Goal: Task Accomplishment & Management: Use online tool/utility

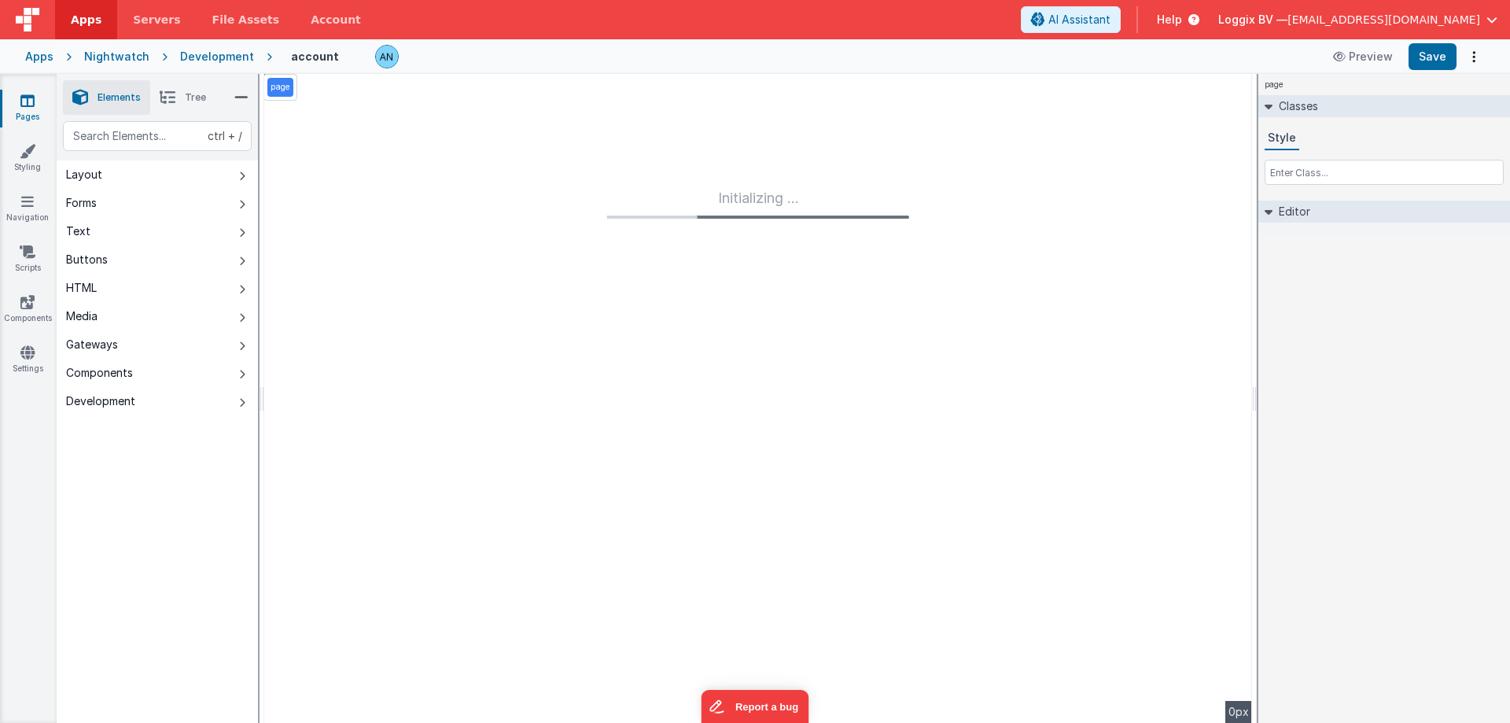
click at [85, 23] on span "Apps" at bounding box center [86, 20] width 31 height 16
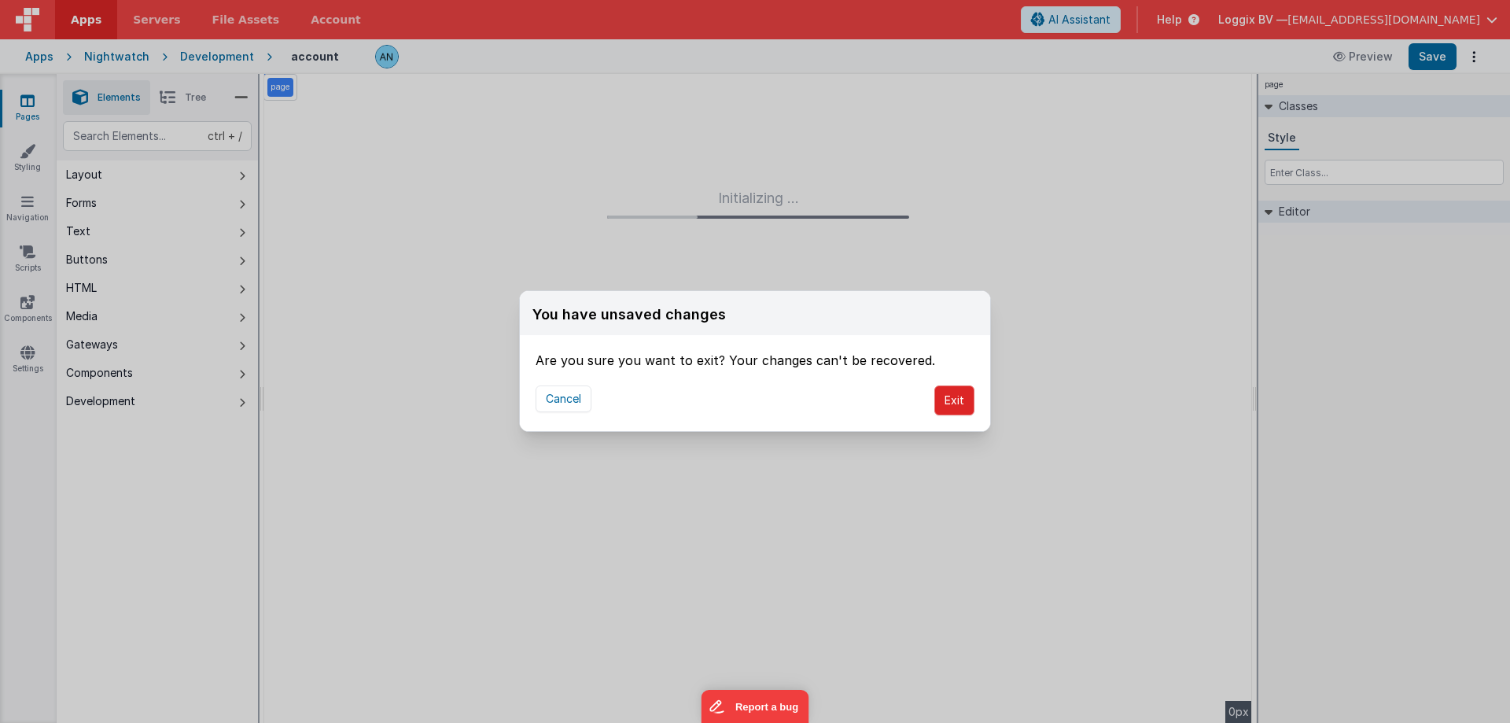
click at [943, 398] on button "Exit" at bounding box center [954, 400] width 40 height 30
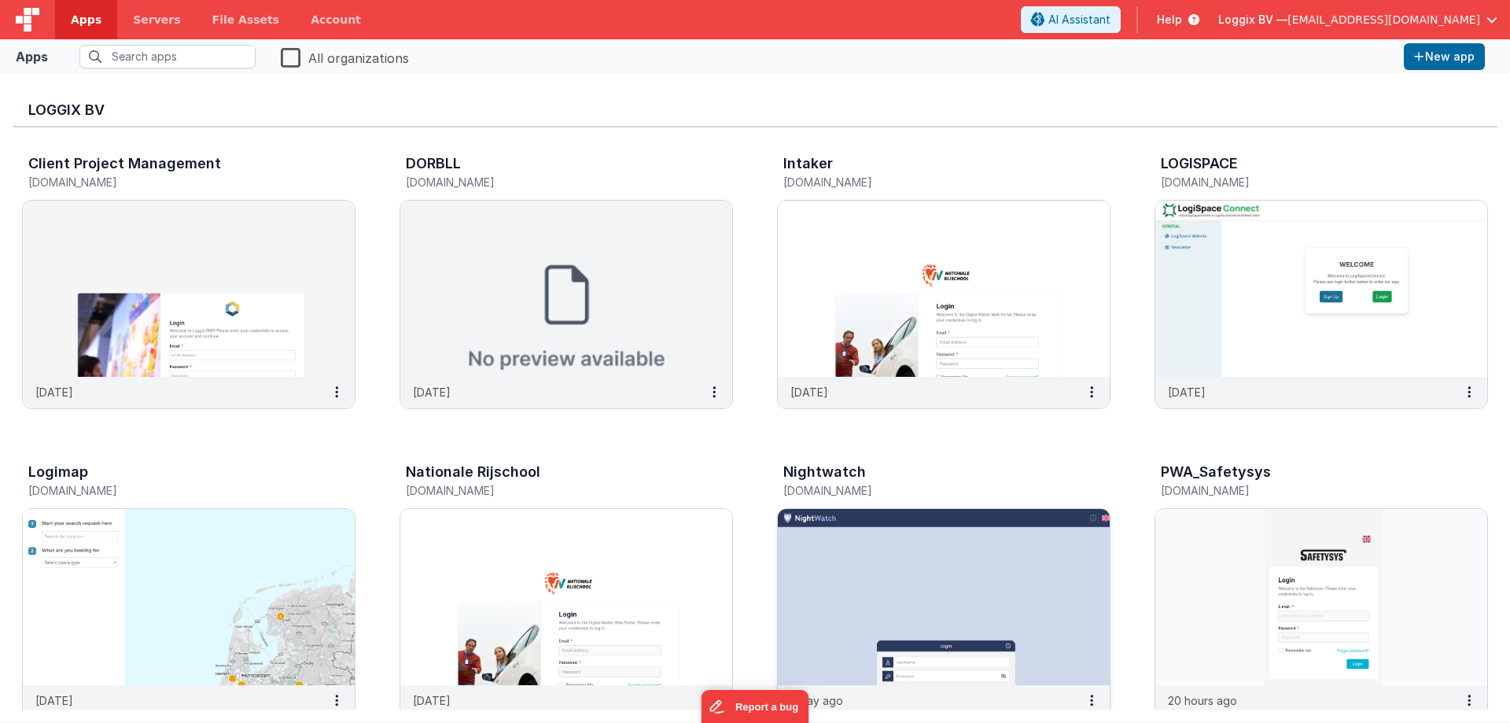
click at [896, 580] on img at bounding box center [944, 597] width 332 height 176
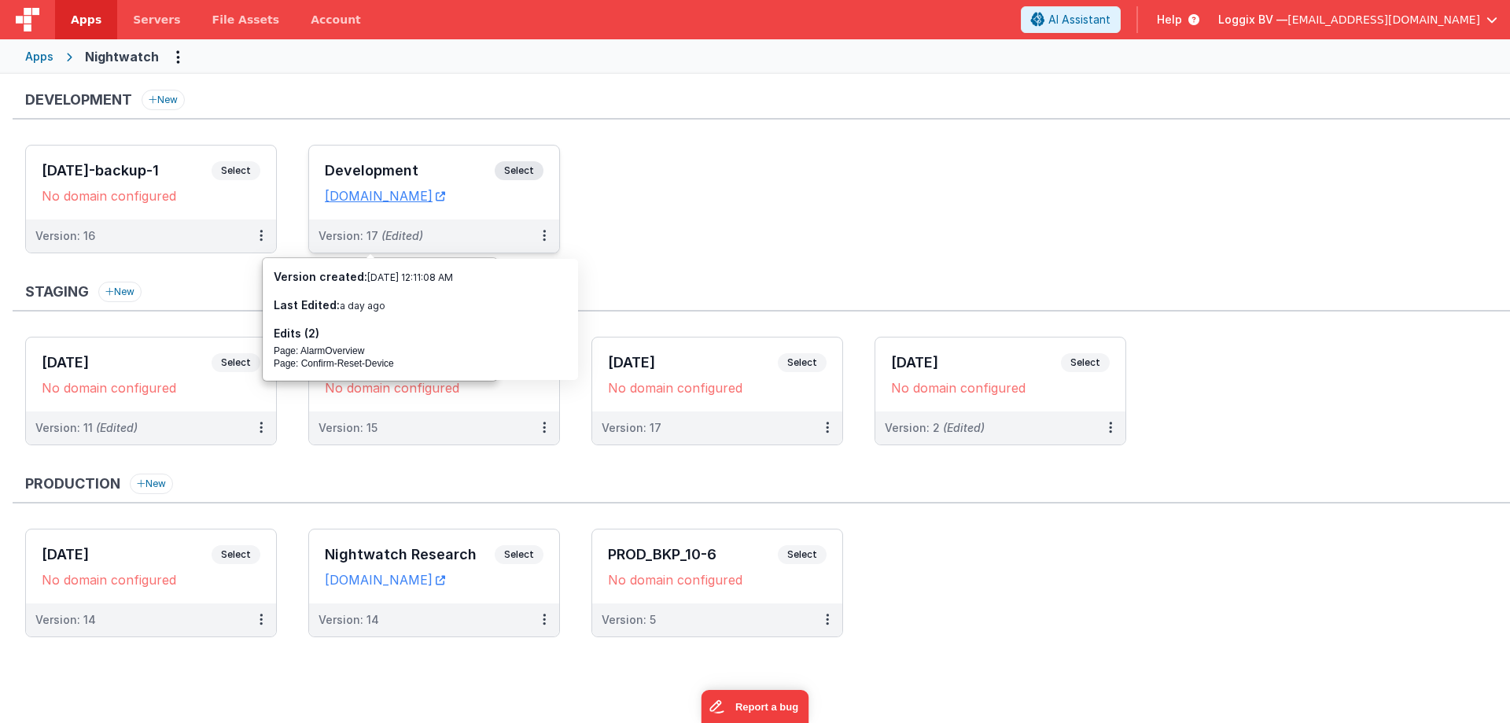
click at [508, 166] on span "Select" at bounding box center [519, 170] width 49 height 19
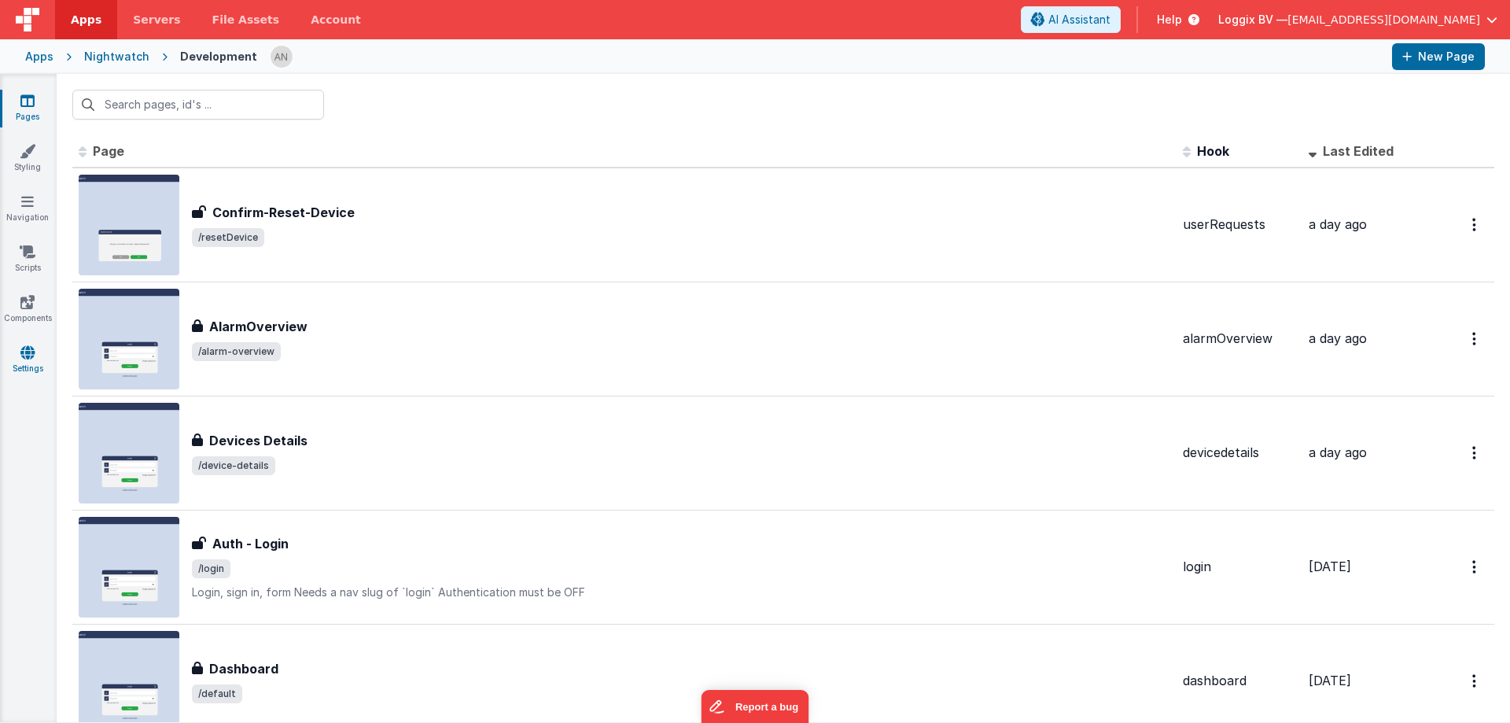
click at [31, 355] on icon at bounding box center [27, 352] width 14 height 16
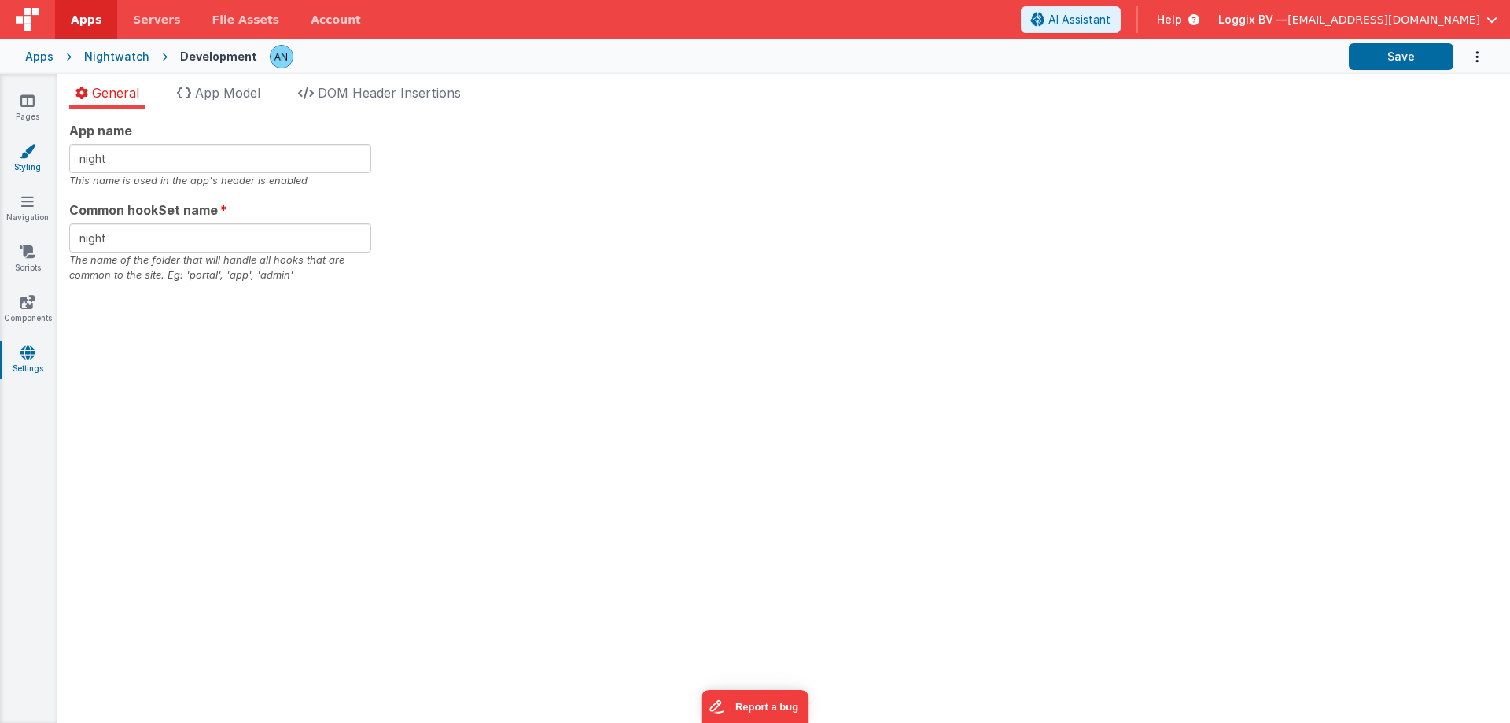
click at [35, 161] on link "Styling" at bounding box center [27, 158] width 57 height 31
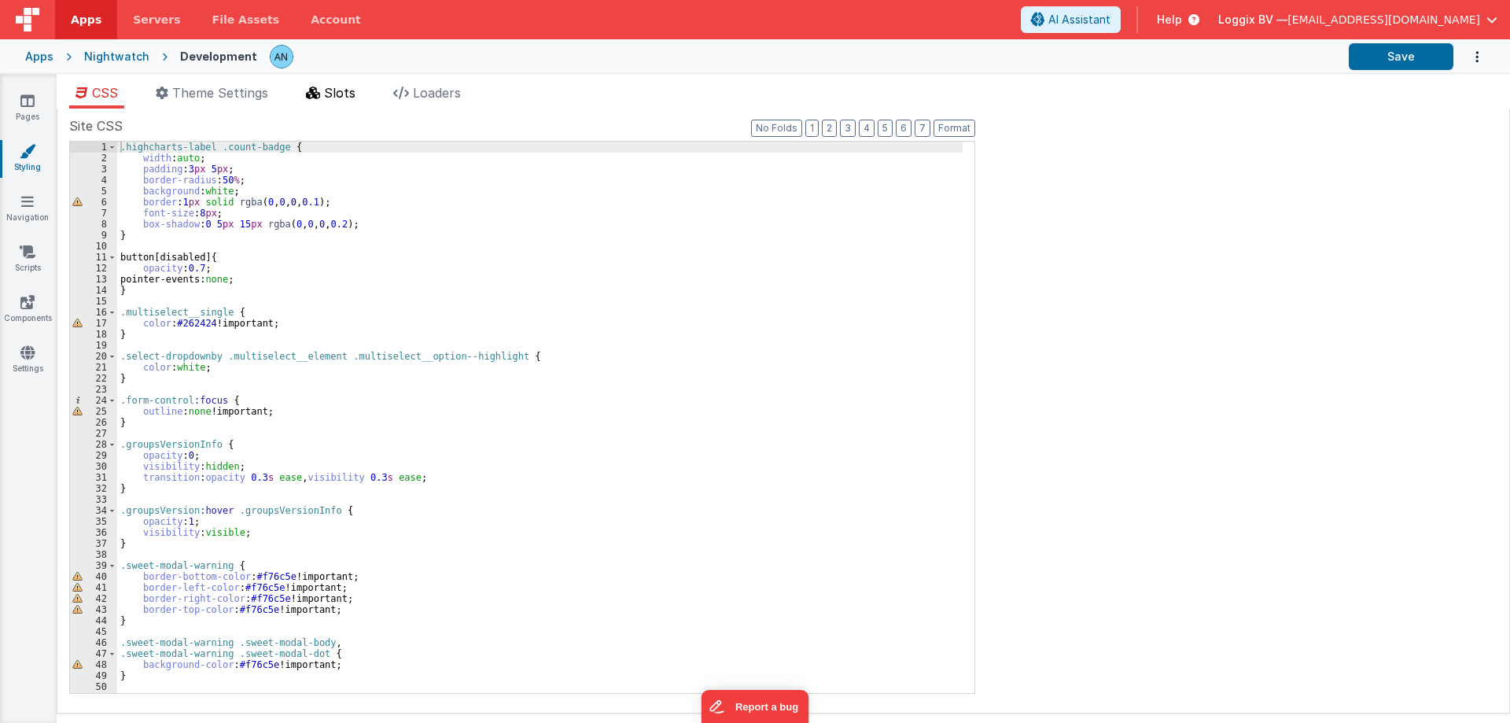
click at [333, 89] on span "Slots" at bounding box center [339, 93] width 31 height 16
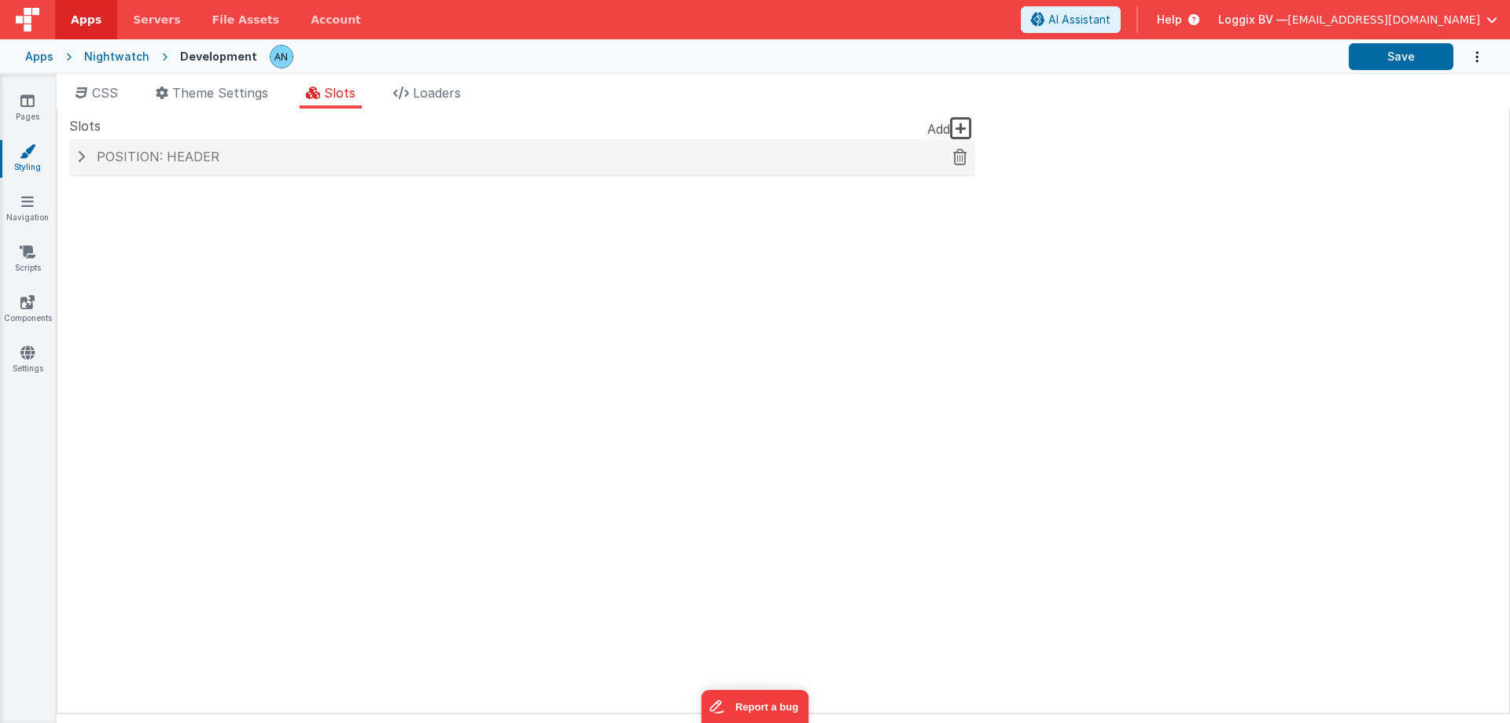
click at [289, 156] on h4 "Position: header" at bounding box center [522, 157] width 890 height 14
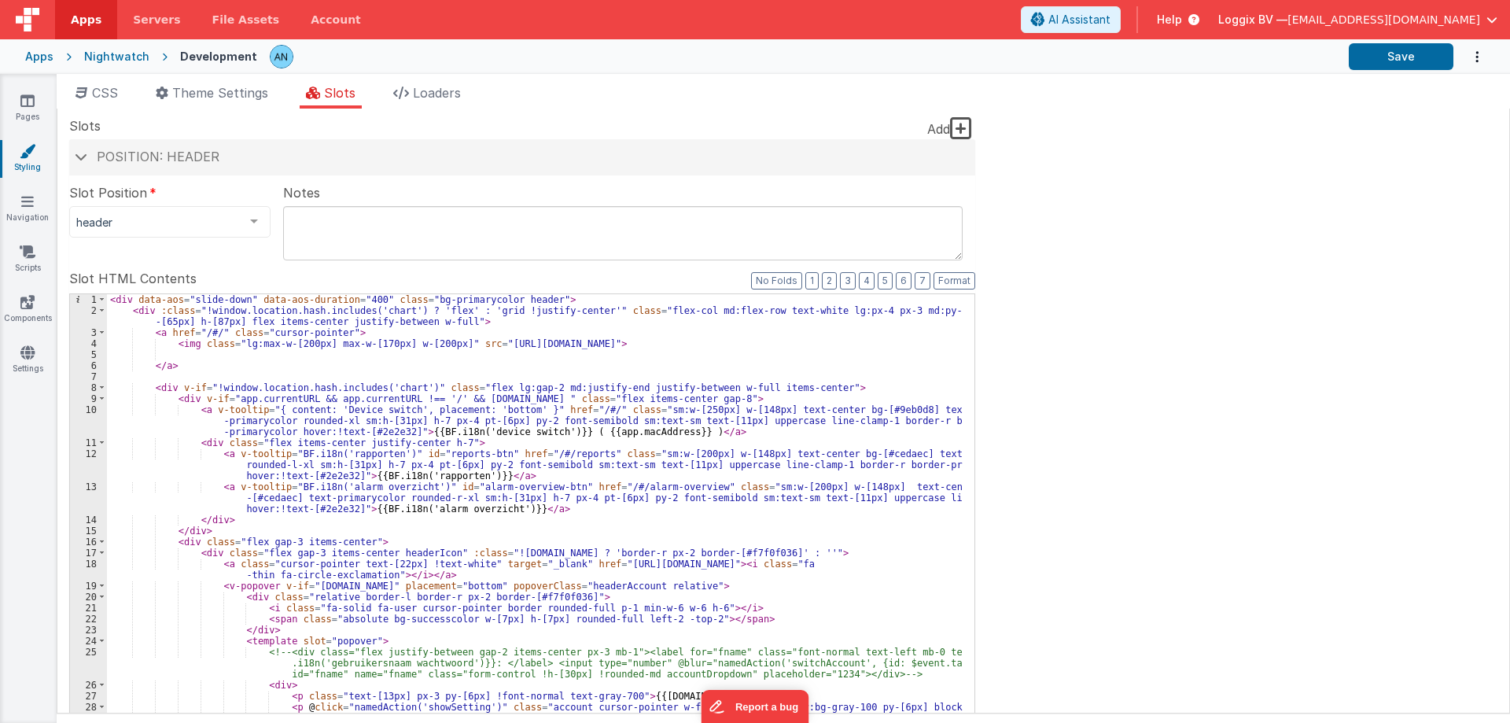
scroll to position [236, 0]
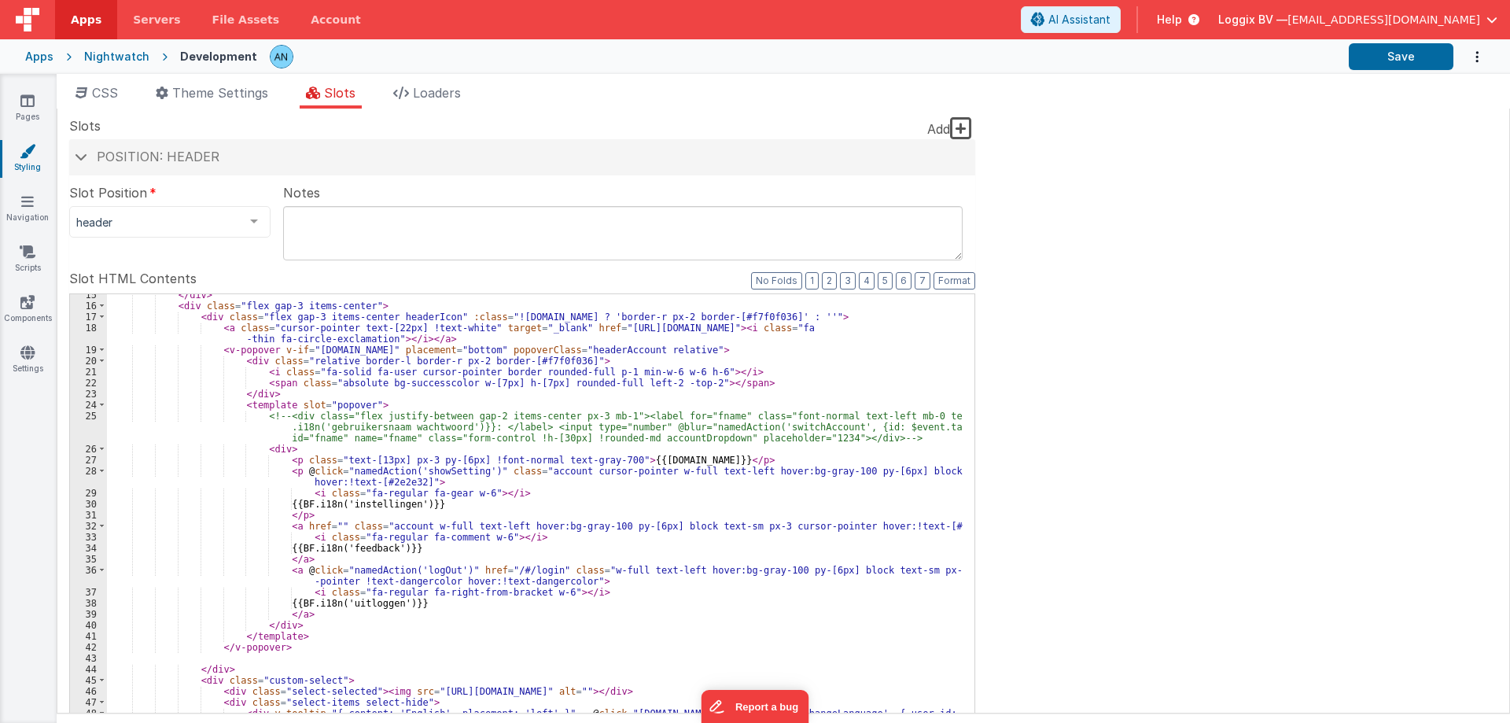
click at [440, 542] on div "</ div > < div class = "flex gap-3 items-center" > < div class = "flex gap-3 it…" at bounding box center [534, 560] width 855 height 542
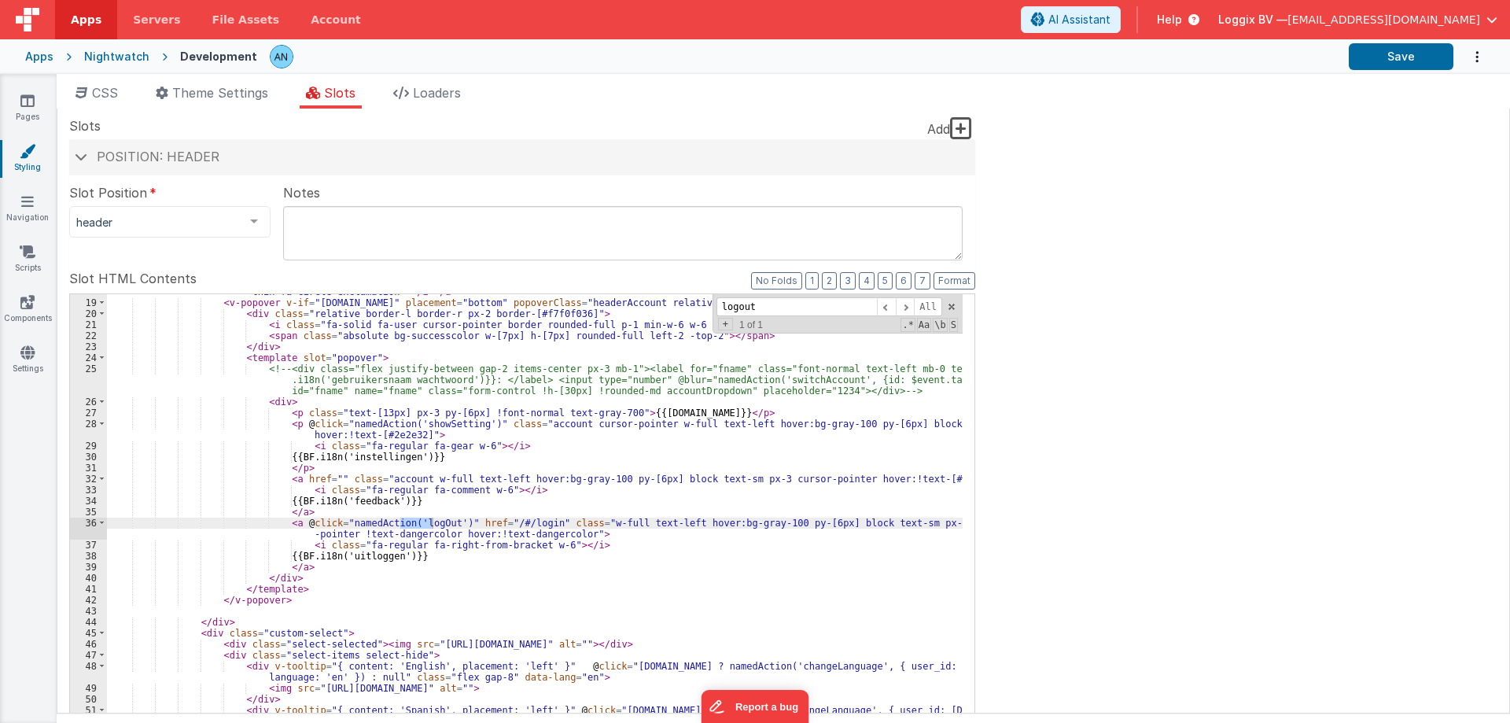
type input "logout"
click at [416, 525] on div "< a class = "cursor-pointer text-[22px] !text-white" target = "_blank" href = "…" at bounding box center [534, 548] width 855 height 509
click at [416, 525] on div "< a class = "cursor-pointer text-[22px] !text-white" target = "_blank" href = "…" at bounding box center [534, 551] width 855 height 553
click at [29, 255] on icon at bounding box center [28, 252] width 16 height 16
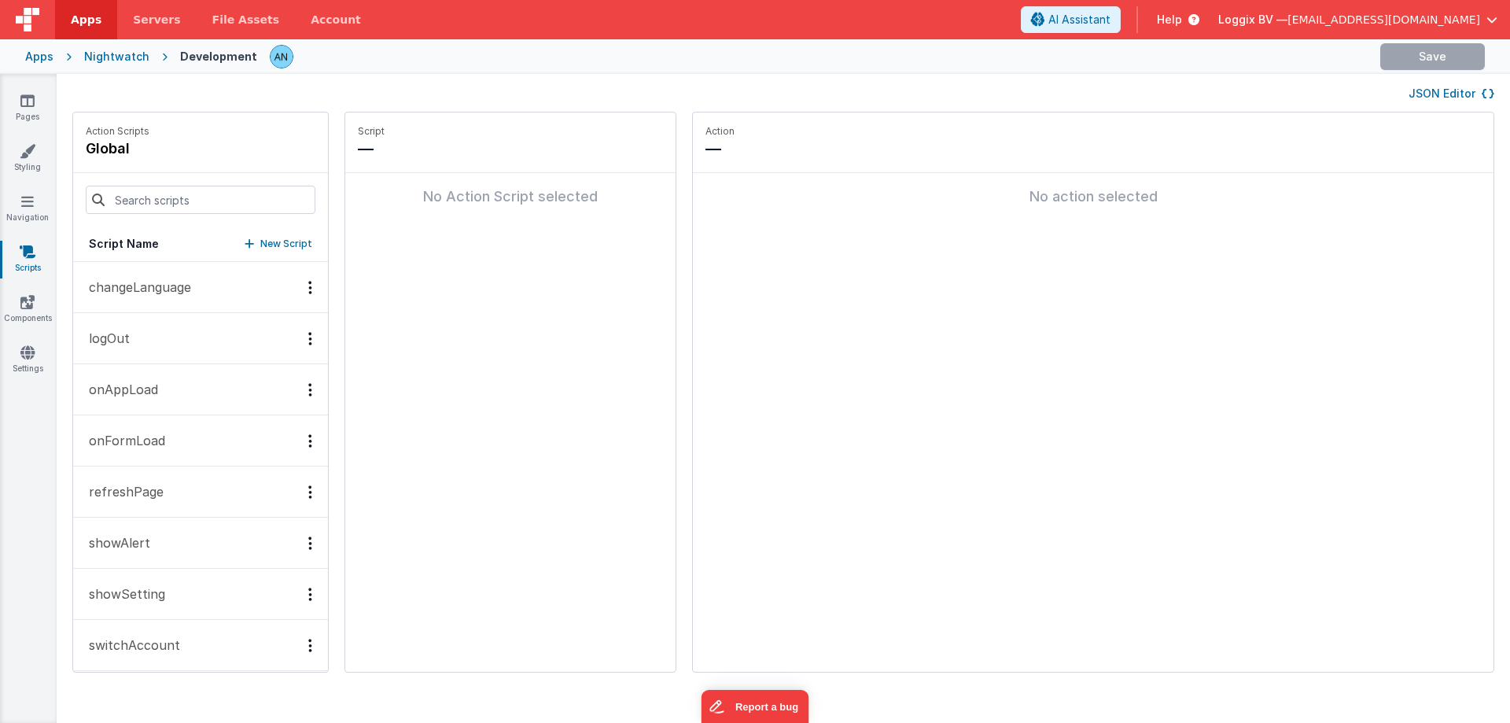
click at [145, 347] on button "logOut" at bounding box center [200, 338] width 255 height 51
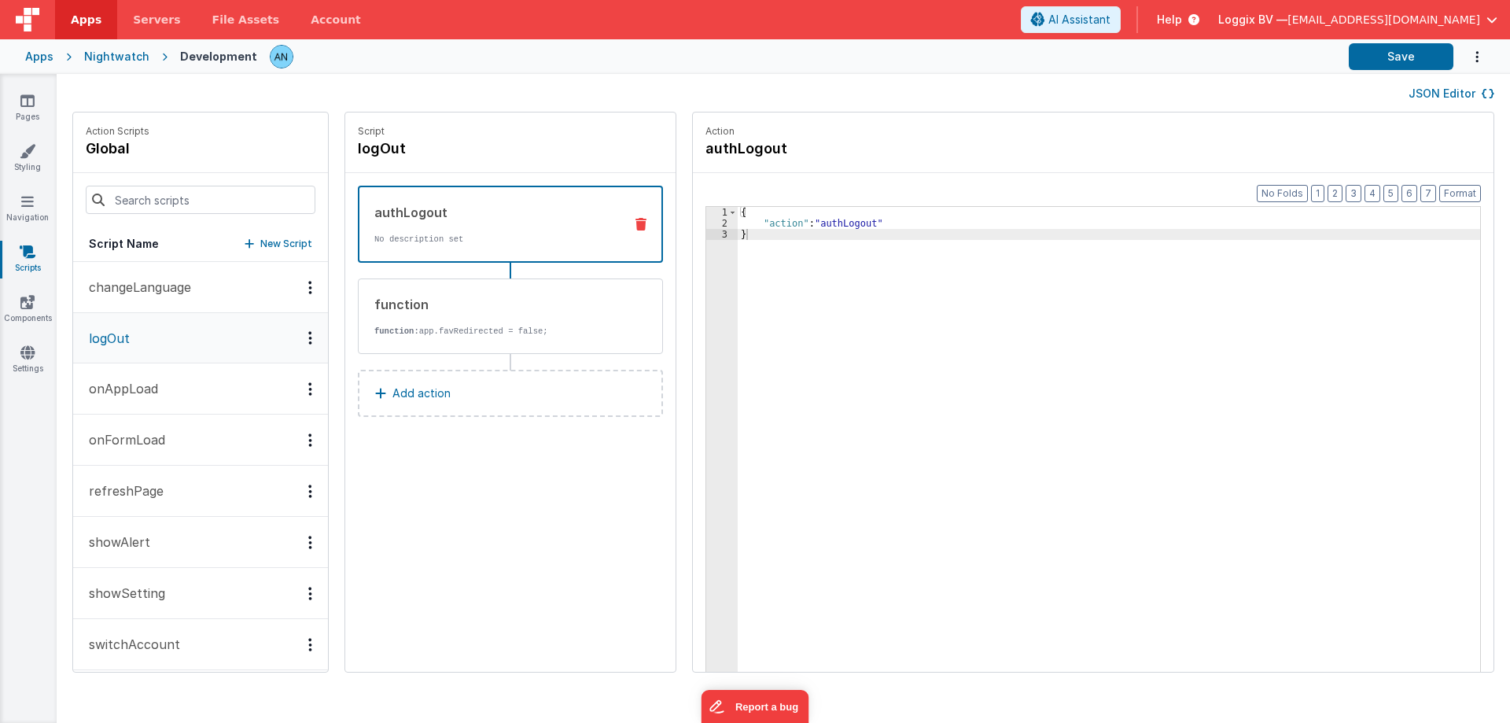
click at [458, 246] on div "authLogout No description set" at bounding box center [510, 224] width 305 height 77
click at [450, 310] on div "function" at bounding box center [492, 304] width 237 height 19
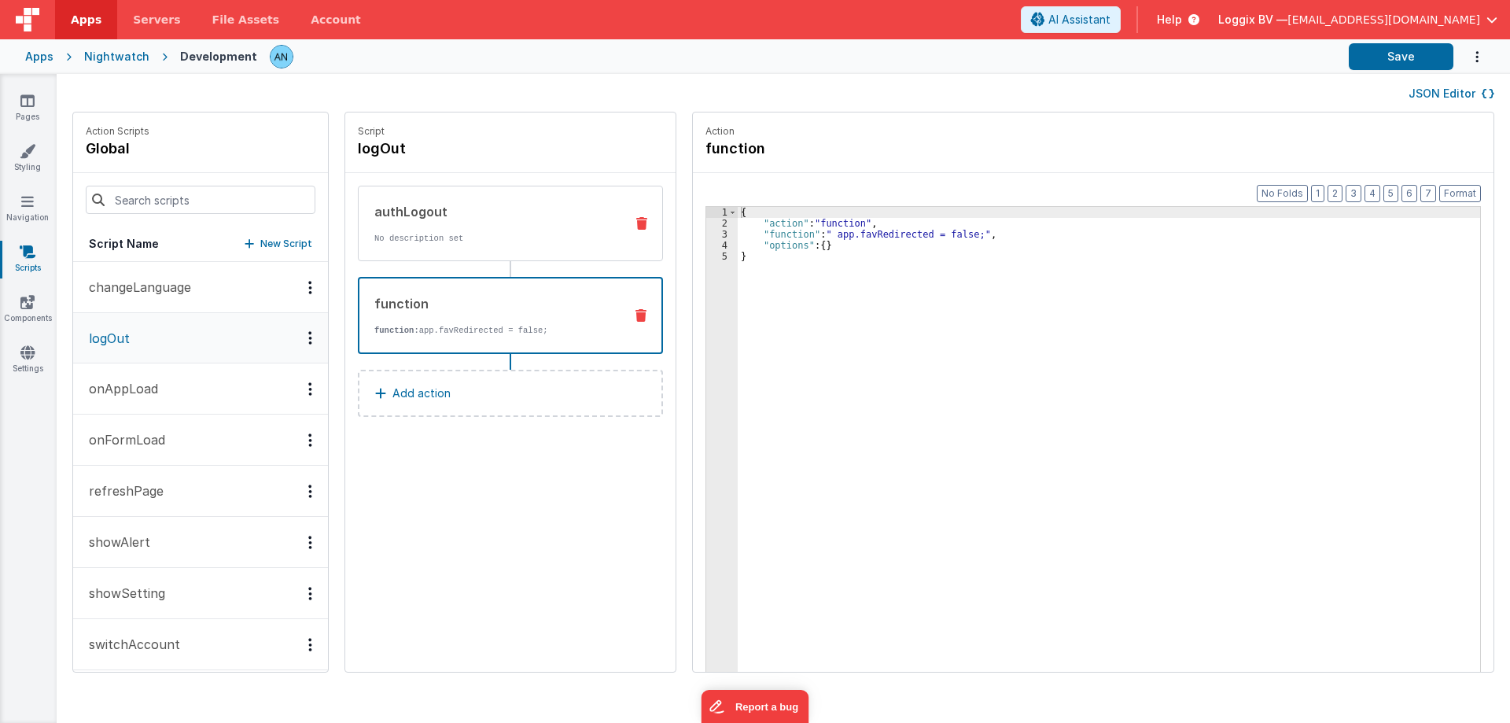
click at [461, 257] on div "authLogout No description set" at bounding box center [510, 223] width 305 height 75
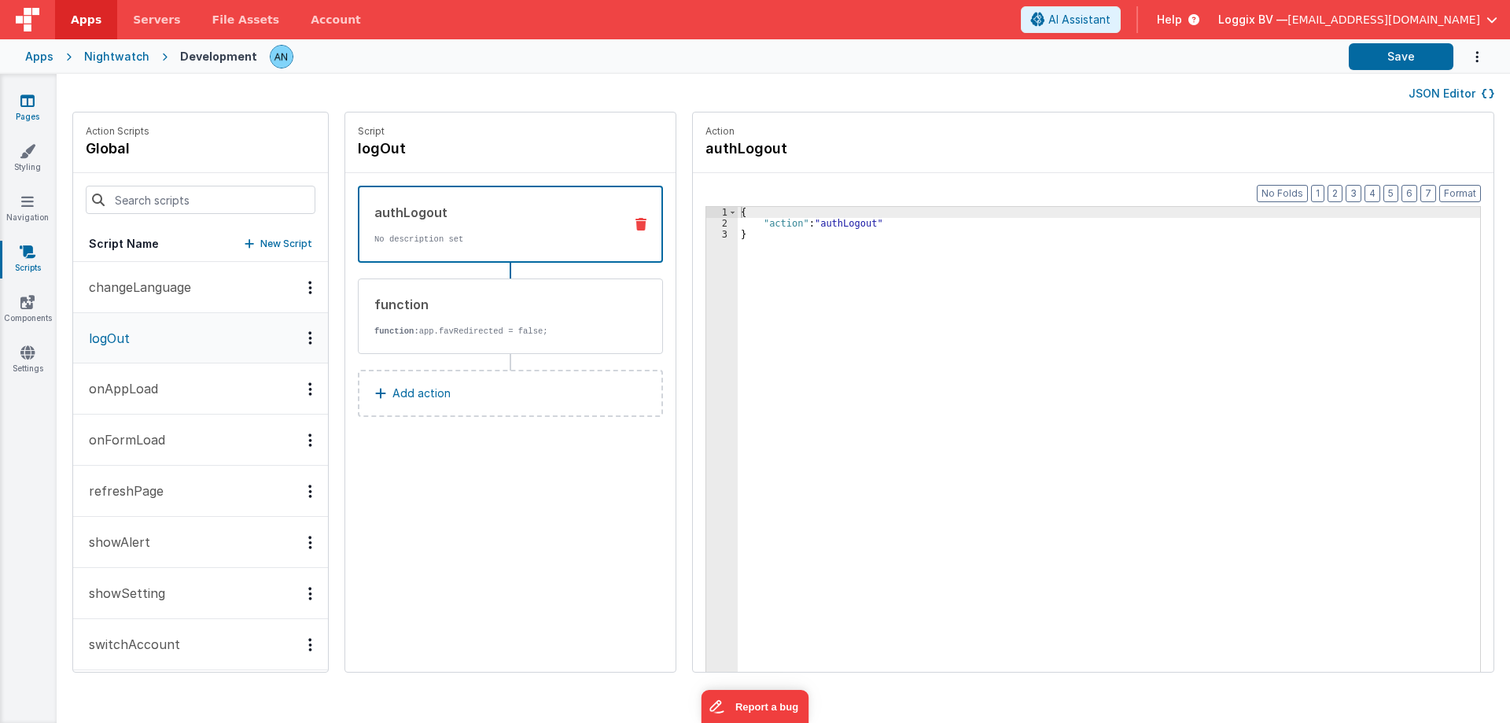
click at [37, 101] on link "Pages" at bounding box center [27, 108] width 57 height 31
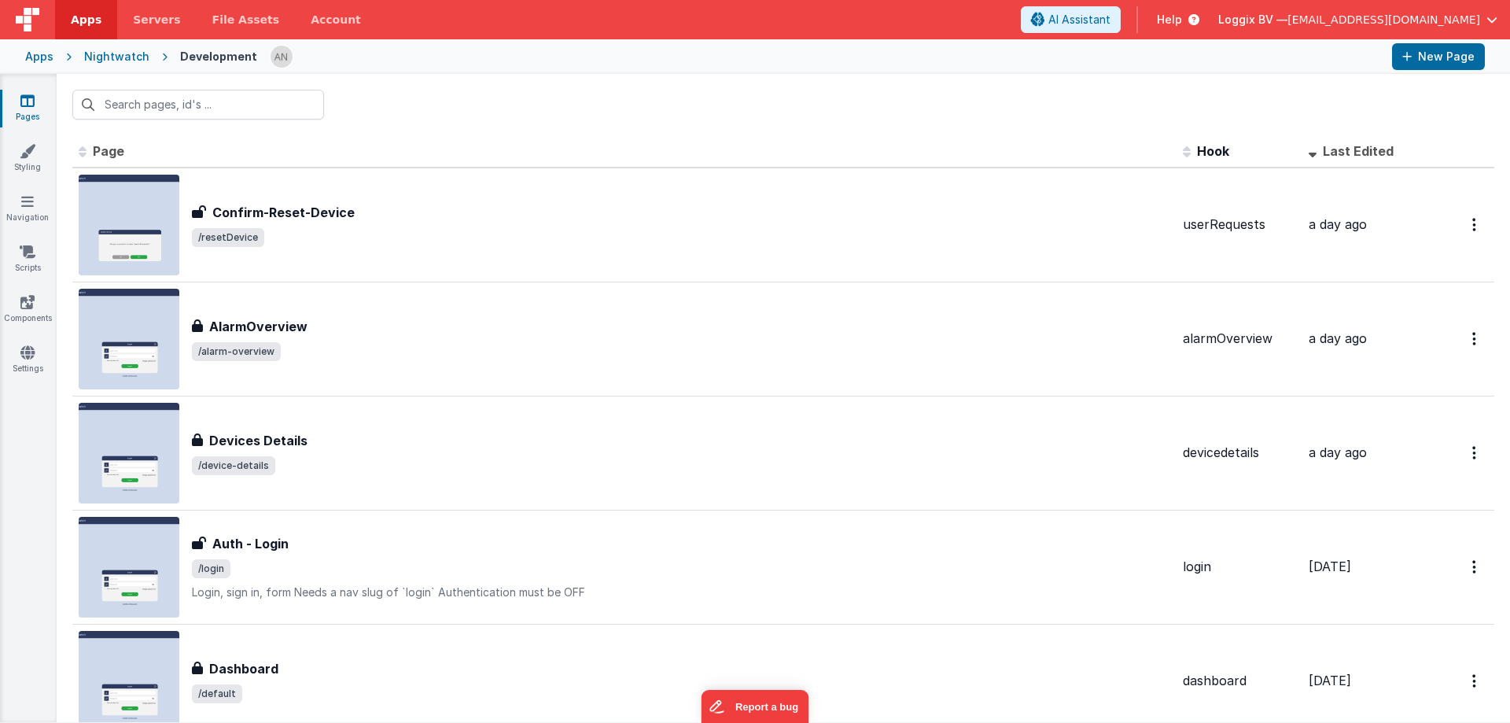
click at [72, 14] on span "Apps" at bounding box center [86, 20] width 31 height 16
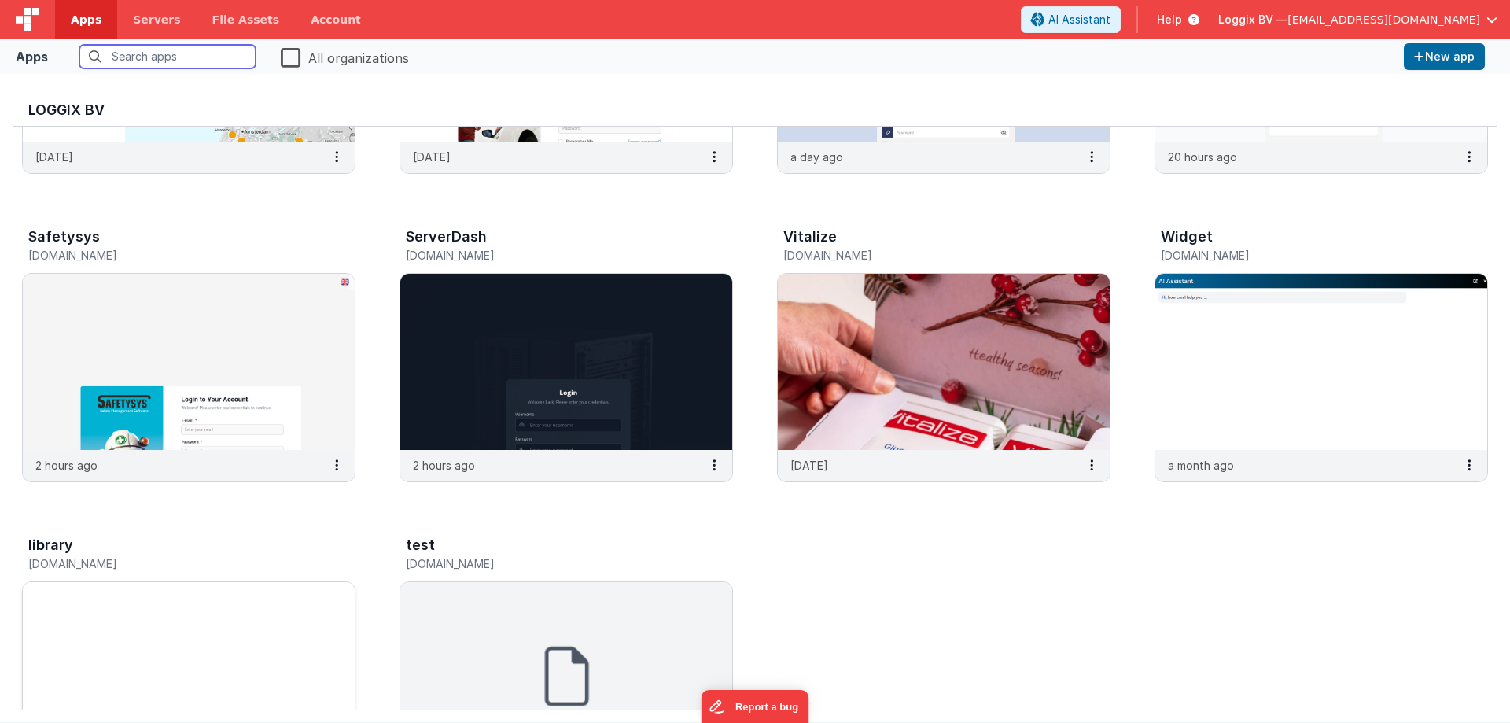
scroll to position [550, 0]
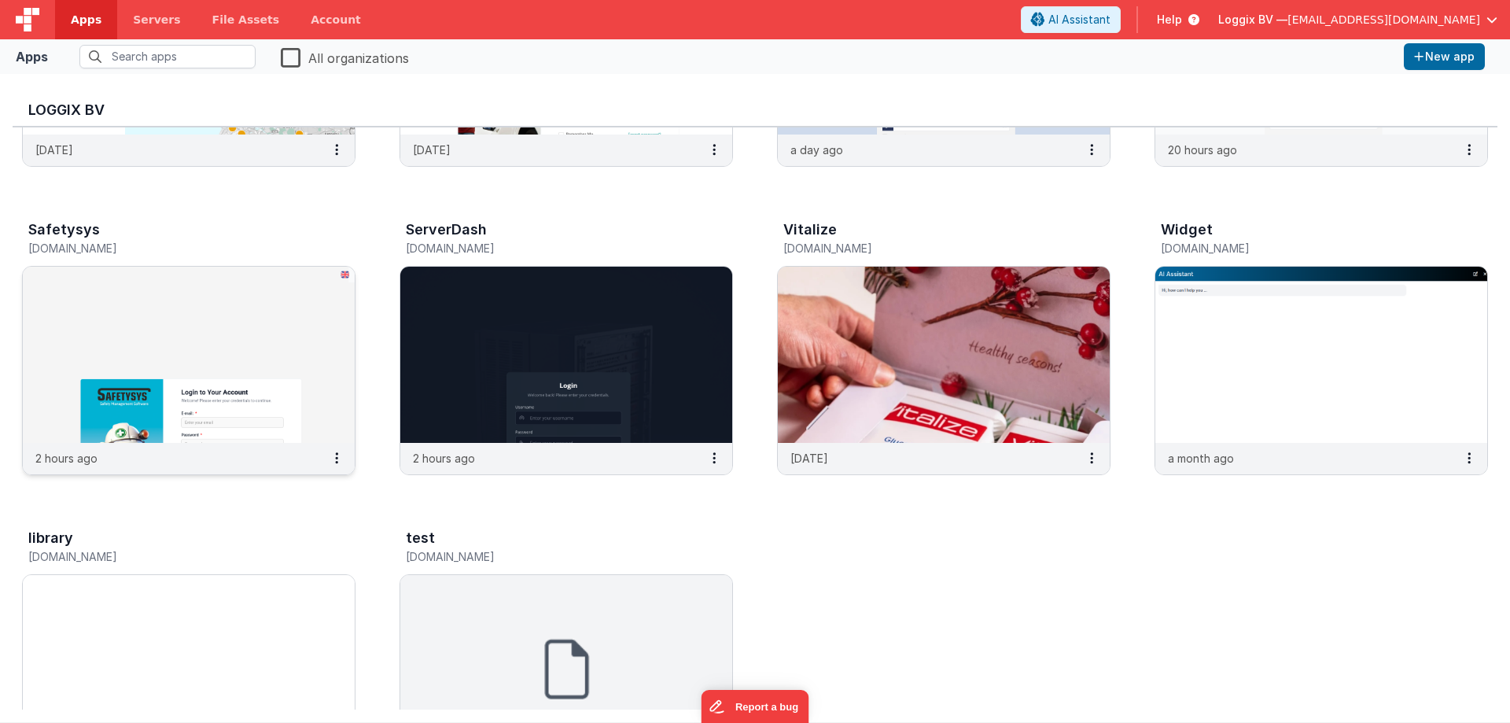
click at [131, 338] on img at bounding box center [189, 355] width 332 height 176
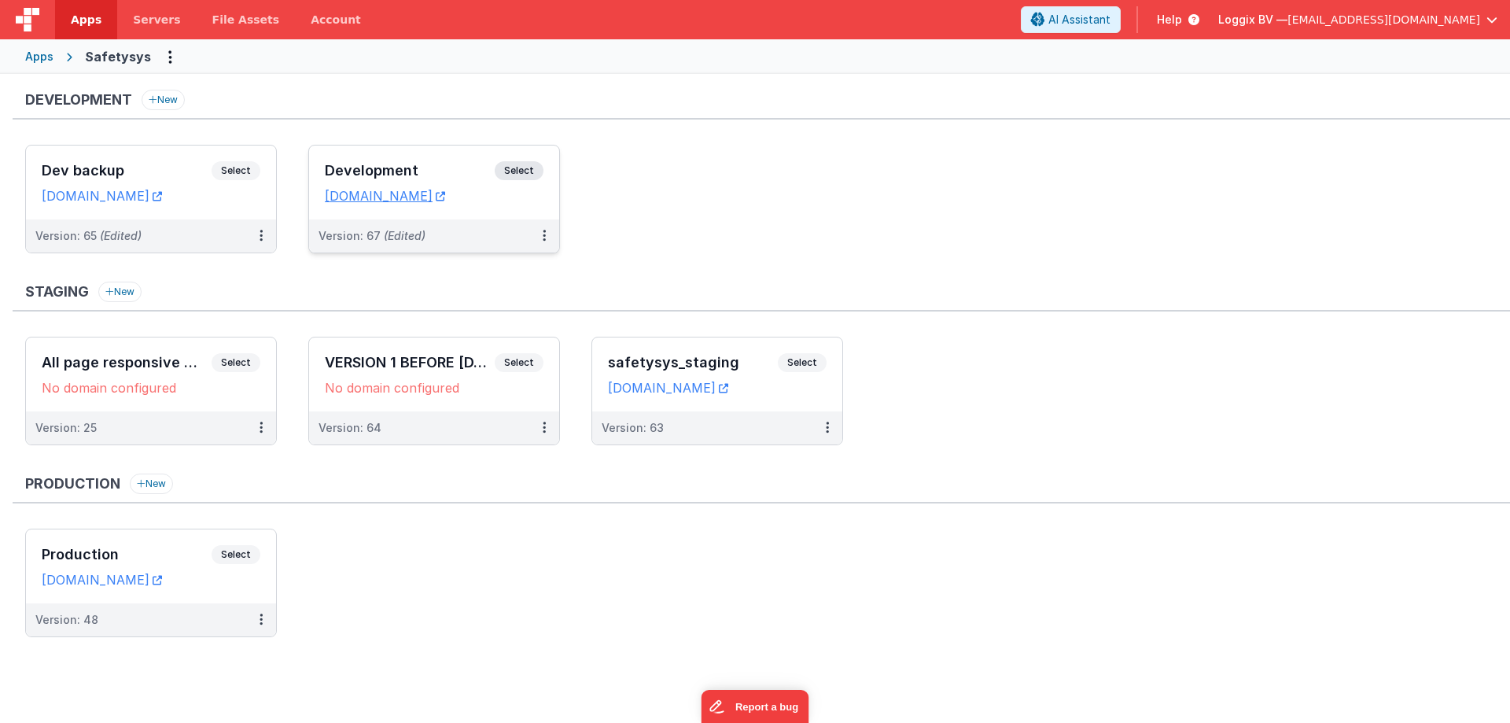
click at [509, 164] on span "Select" at bounding box center [519, 170] width 49 height 19
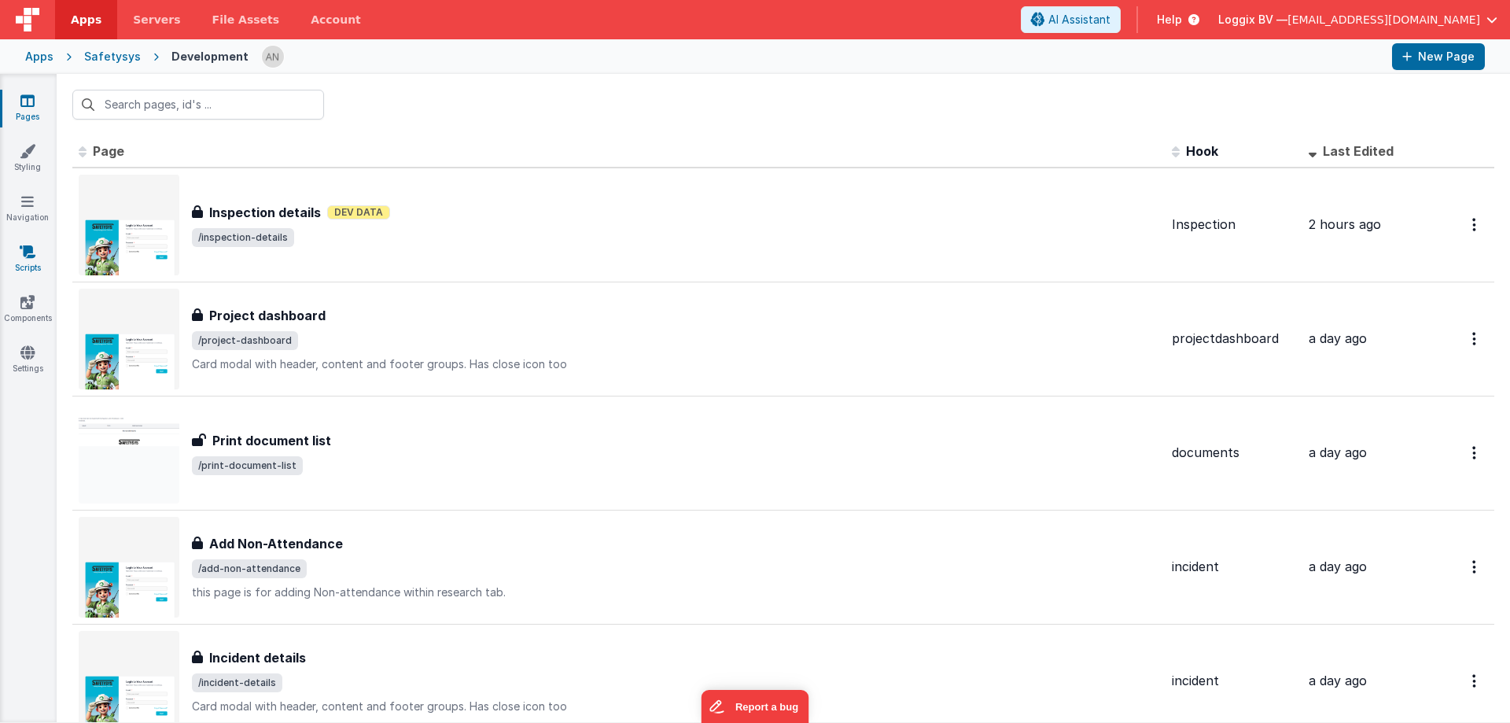
click at [30, 261] on link "Scripts" at bounding box center [27, 259] width 57 height 31
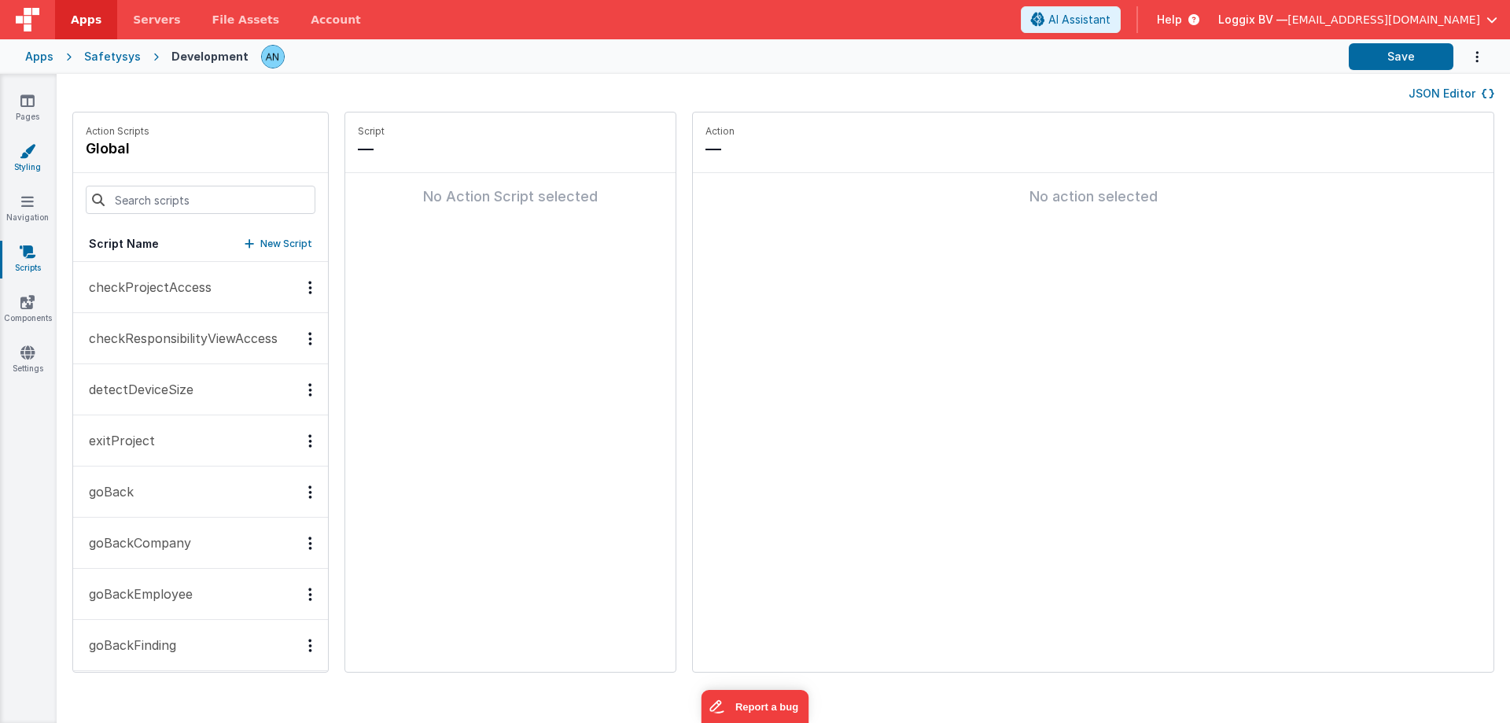
click at [32, 156] on icon at bounding box center [28, 151] width 16 height 16
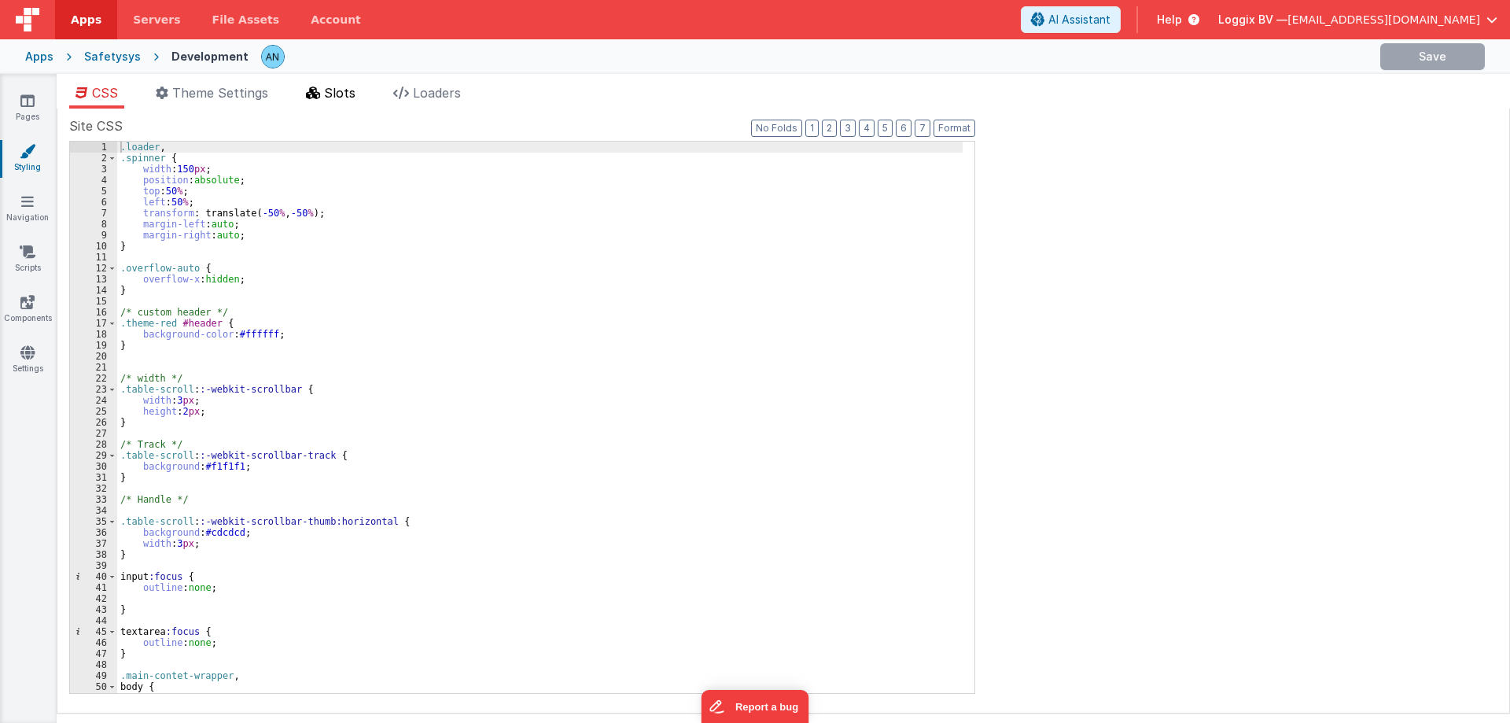
click at [332, 94] on span "Slots" at bounding box center [339, 93] width 31 height 16
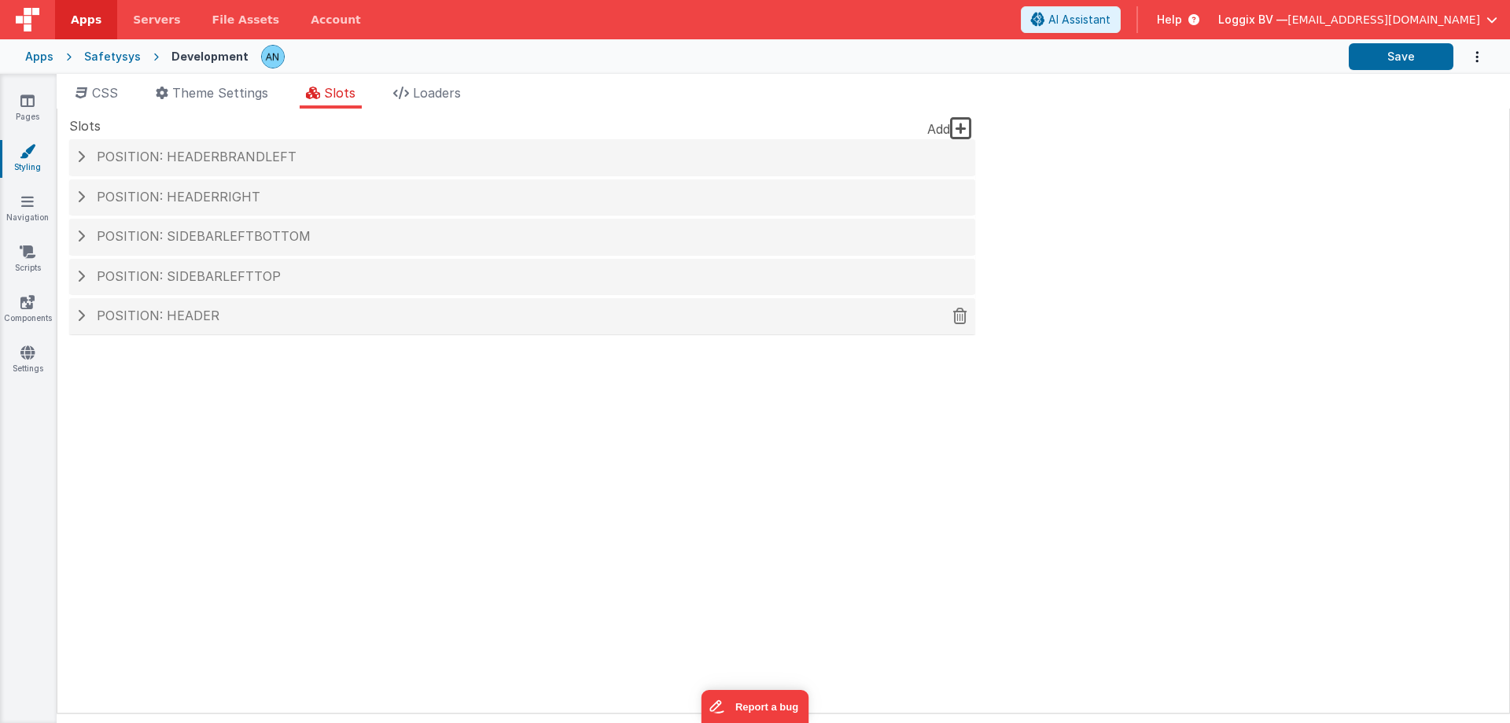
click at [200, 310] on span "Position: header" at bounding box center [158, 315] width 123 height 16
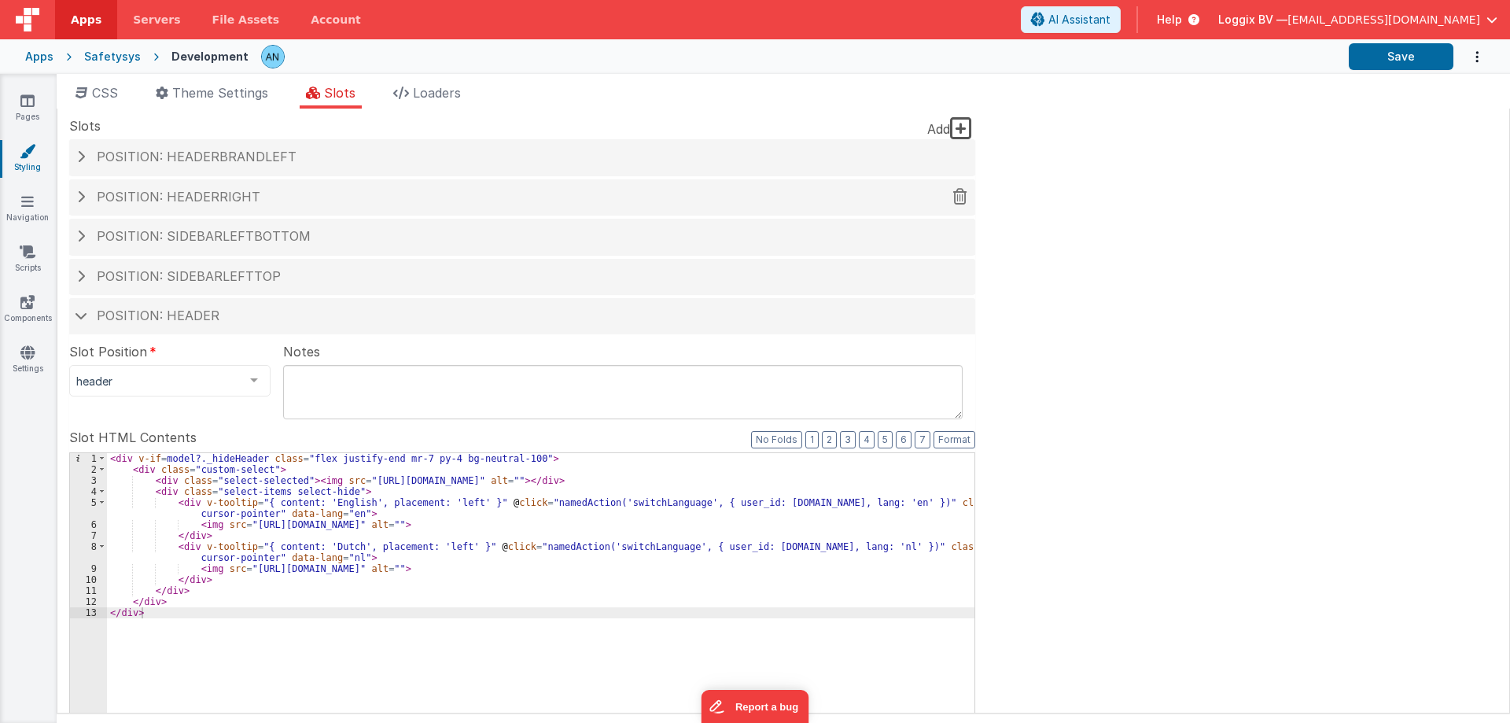
click at [243, 189] on span "Position: headerRight" at bounding box center [179, 197] width 164 height 16
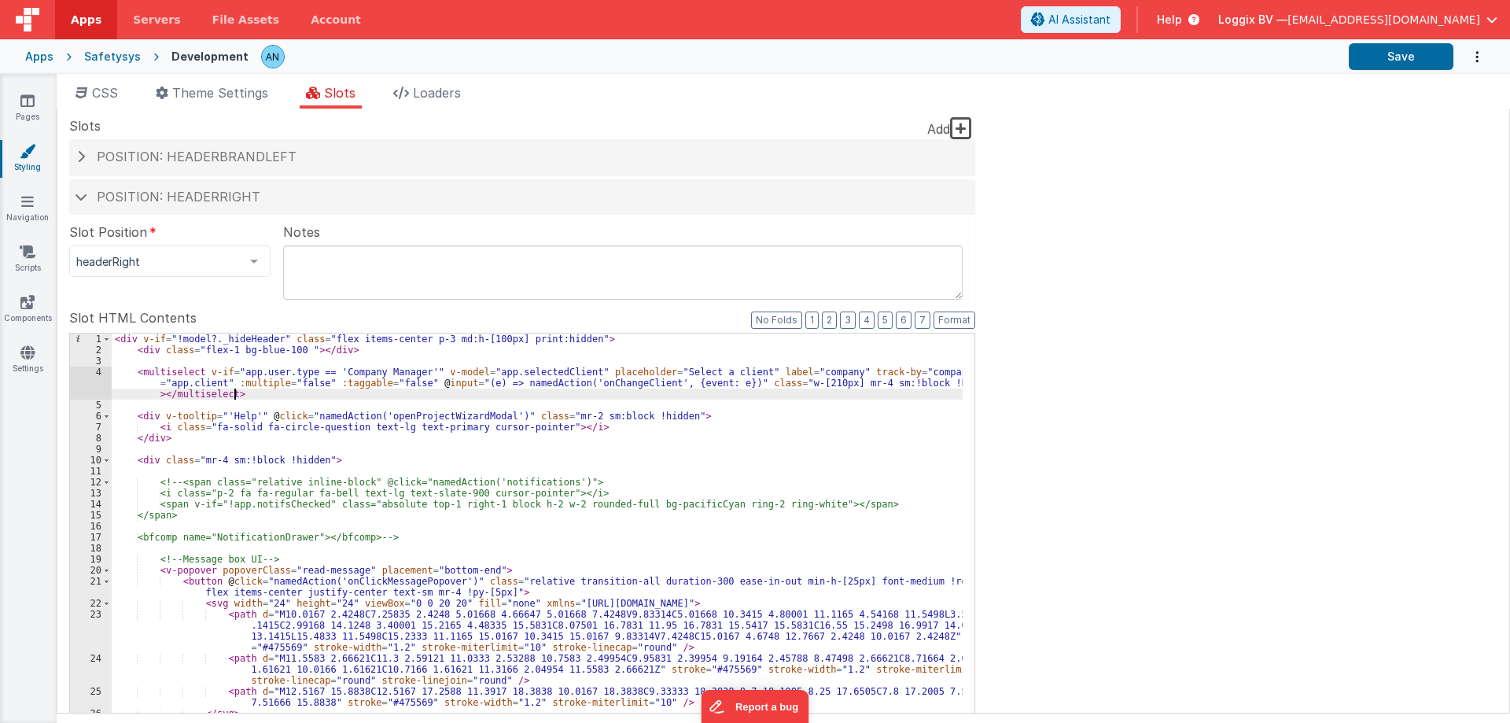
click at [249, 395] on div "< div v-if = "!model?._hideHeader" class = "flex items-center p-3 md:h-[100px] …" at bounding box center [537, 598] width 851 height 531
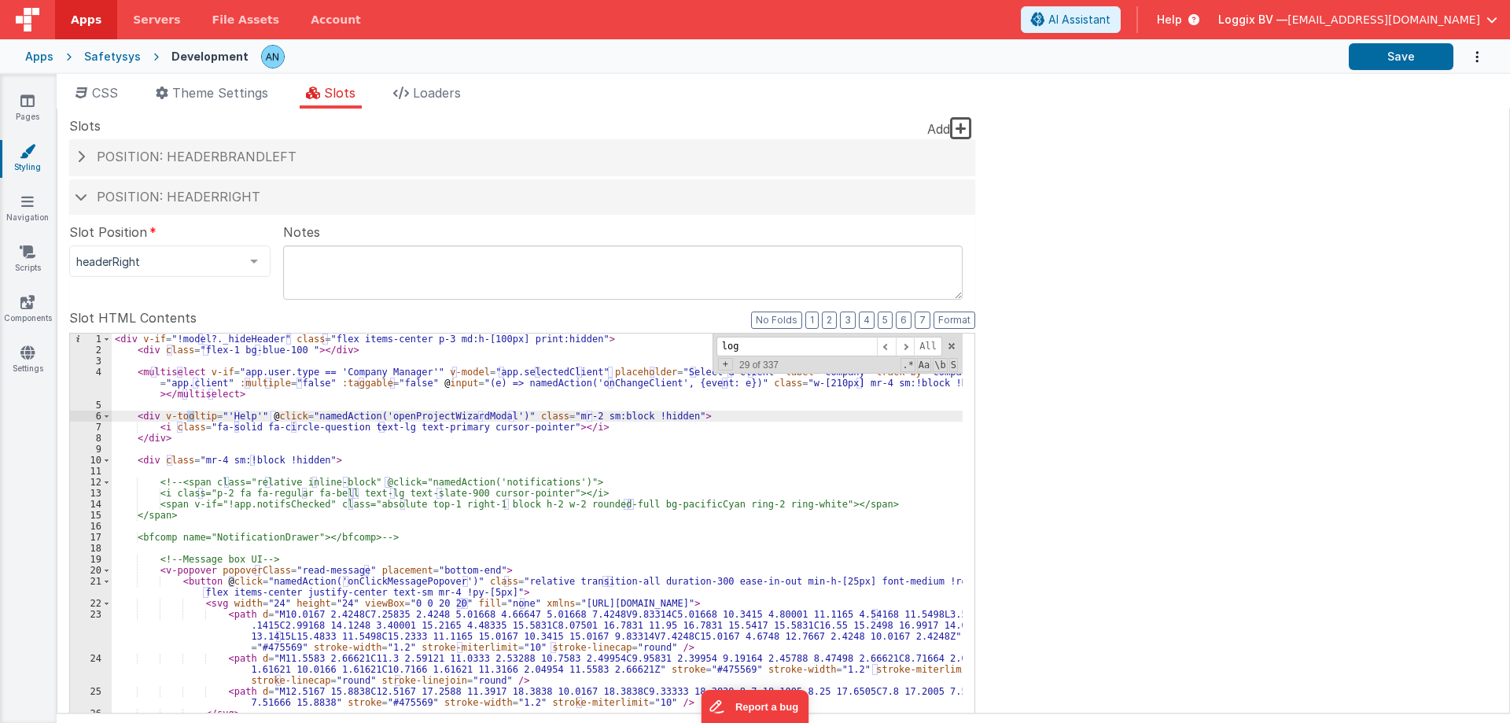
scroll to position [1385, 0]
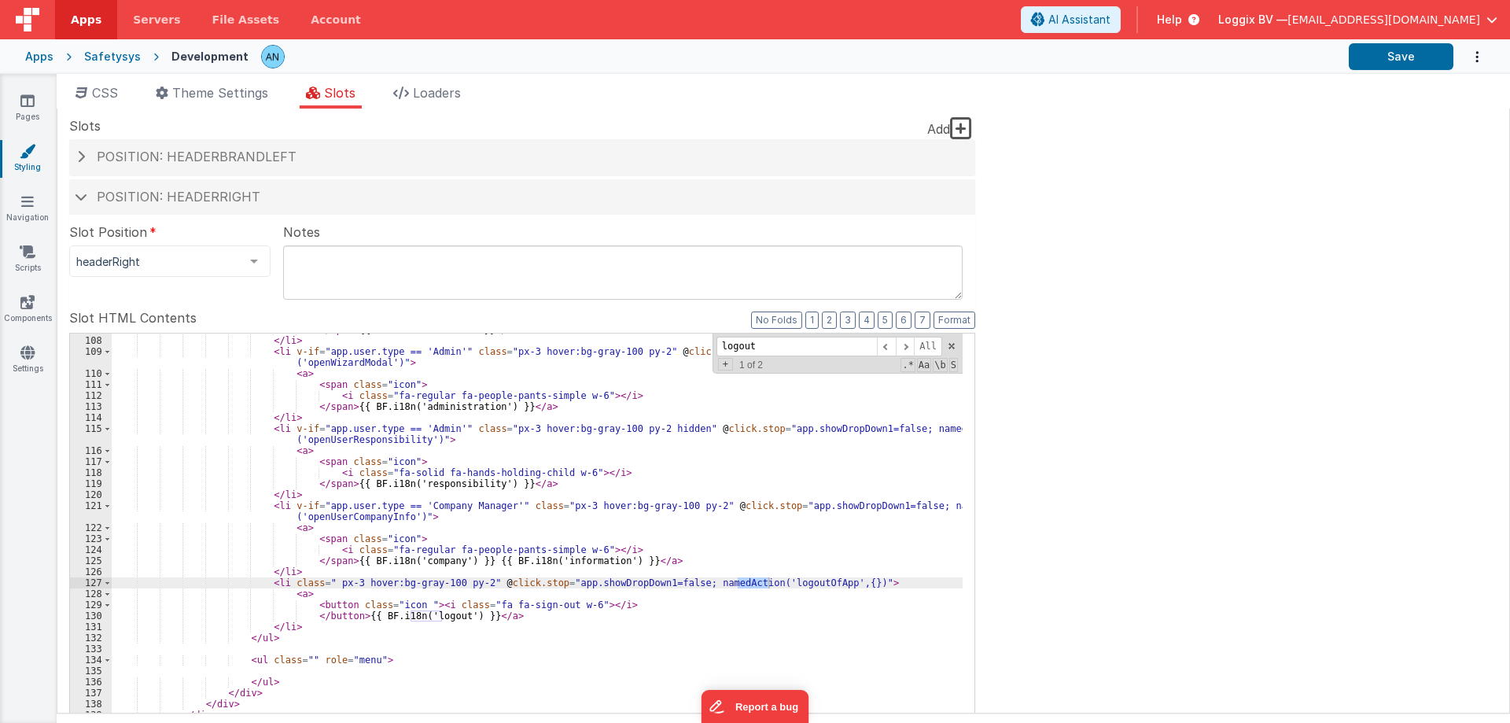
type input "logout"
click at [778, 580] on div "</ span > {{ BF.i18n('account') }} </ a > </ li > < li v-if = "app.user.type ==…" at bounding box center [537, 595] width 851 height 542
click at [26, 204] on icon at bounding box center [27, 201] width 13 height 16
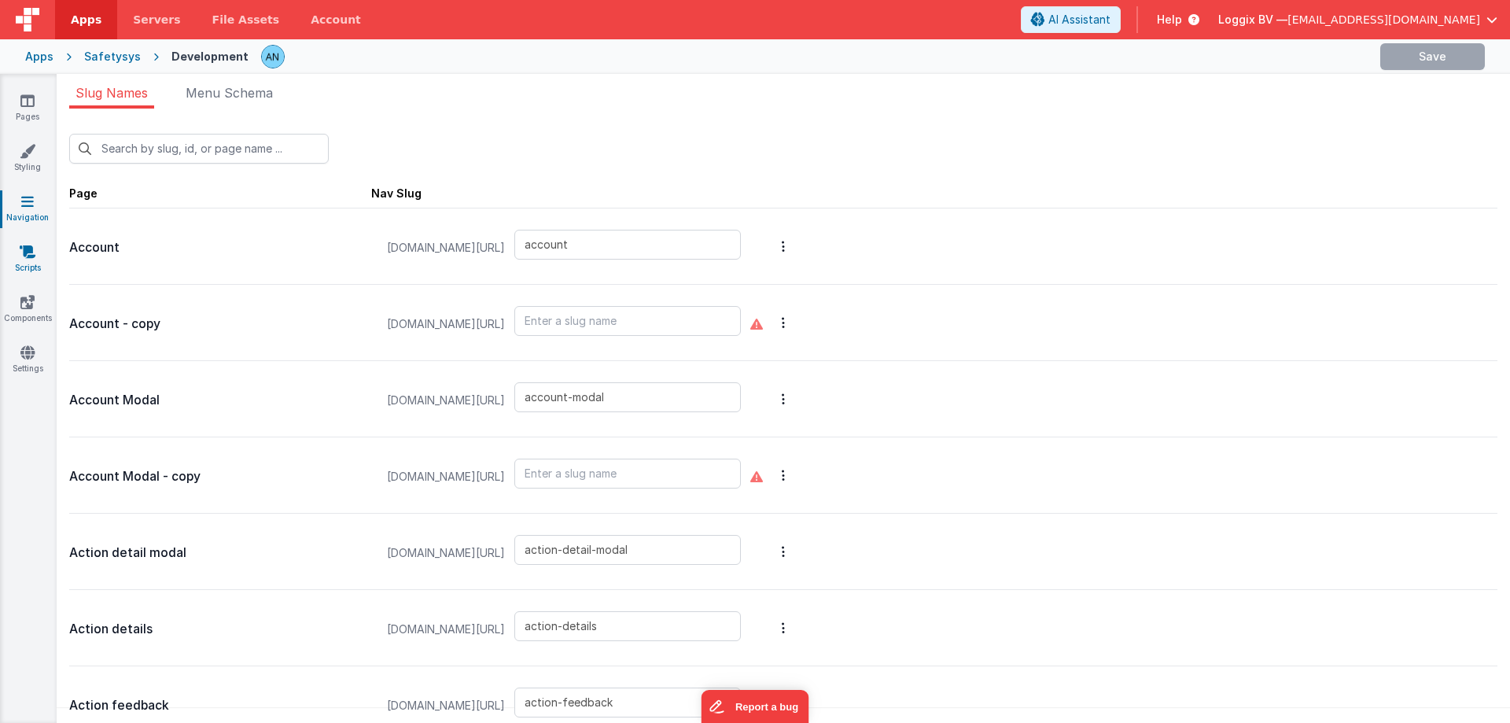
click at [39, 260] on link "Scripts" at bounding box center [27, 259] width 57 height 31
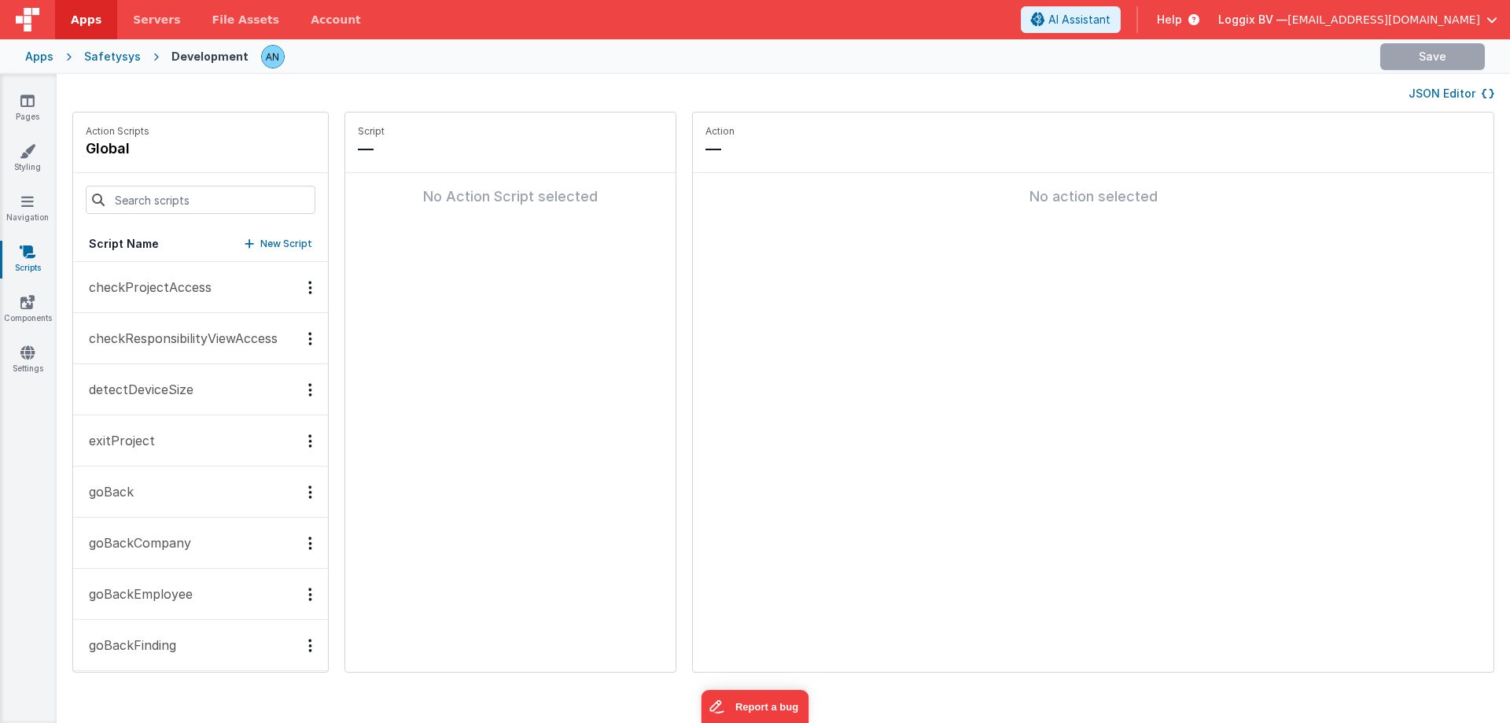
scroll to position [741, 0]
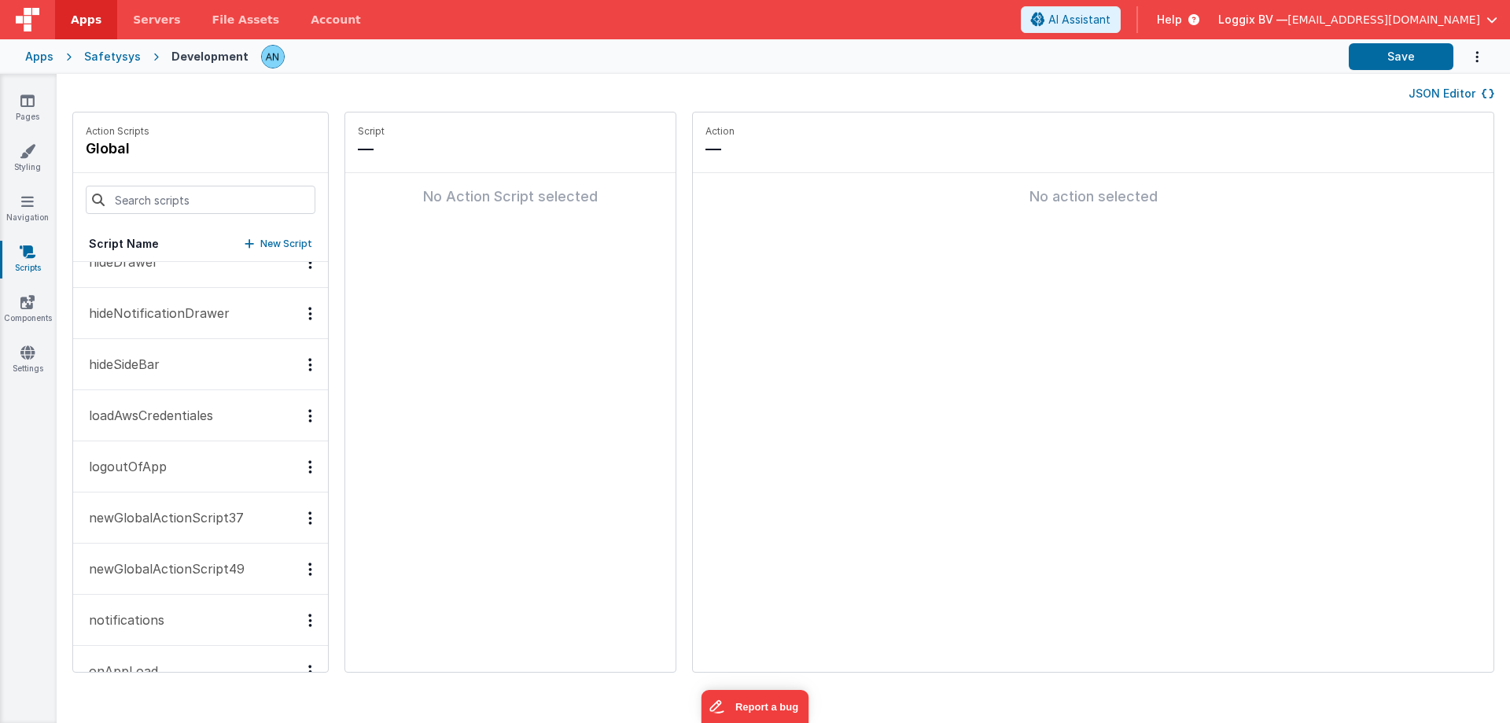
click at [198, 463] on button "logoutOfApp" at bounding box center [200, 466] width 255 height 51
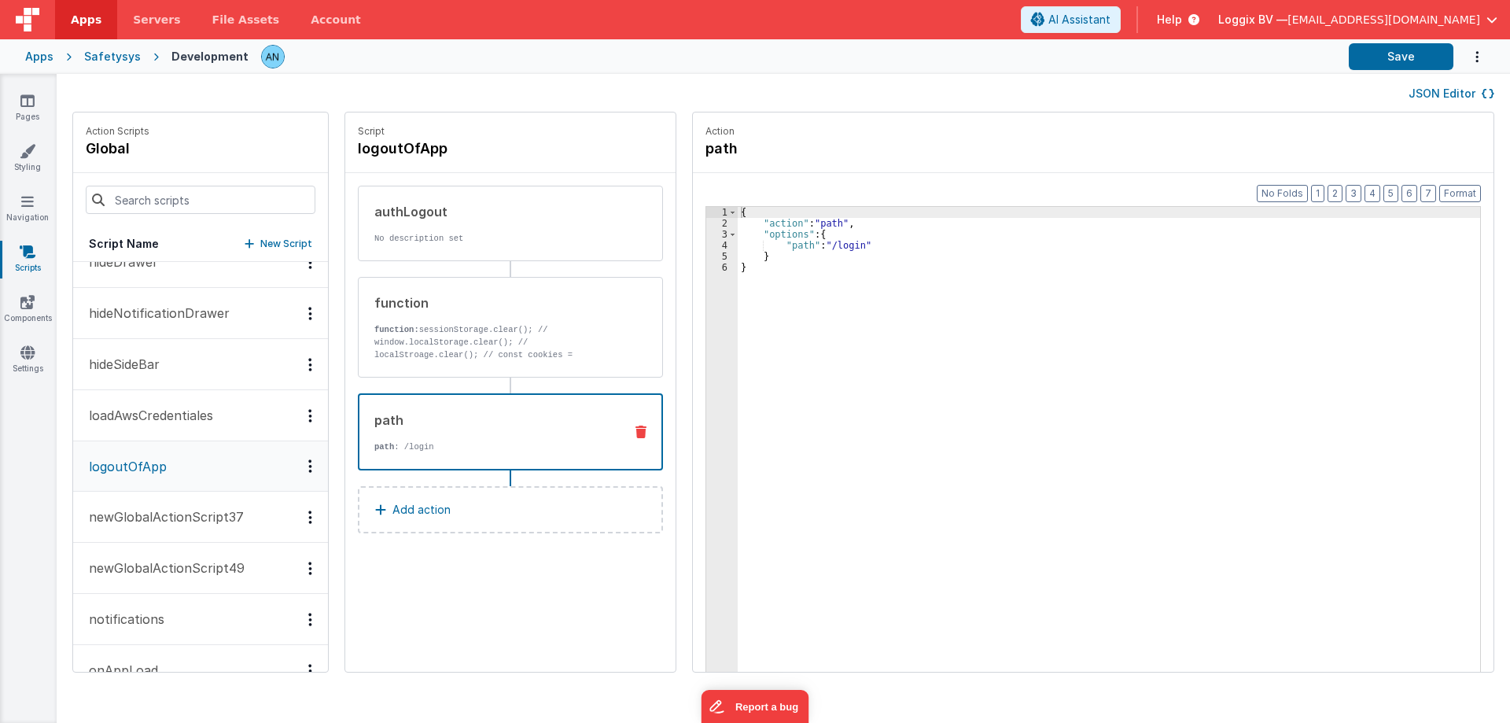
click at [480, 436] on div "path path : /login" at bounding box center [485, 431] width 252 height 42
click at [77, 26] on span "Apps" at bounding box center [86, 20] width 31 height 16
